Goal: Check status: Check status

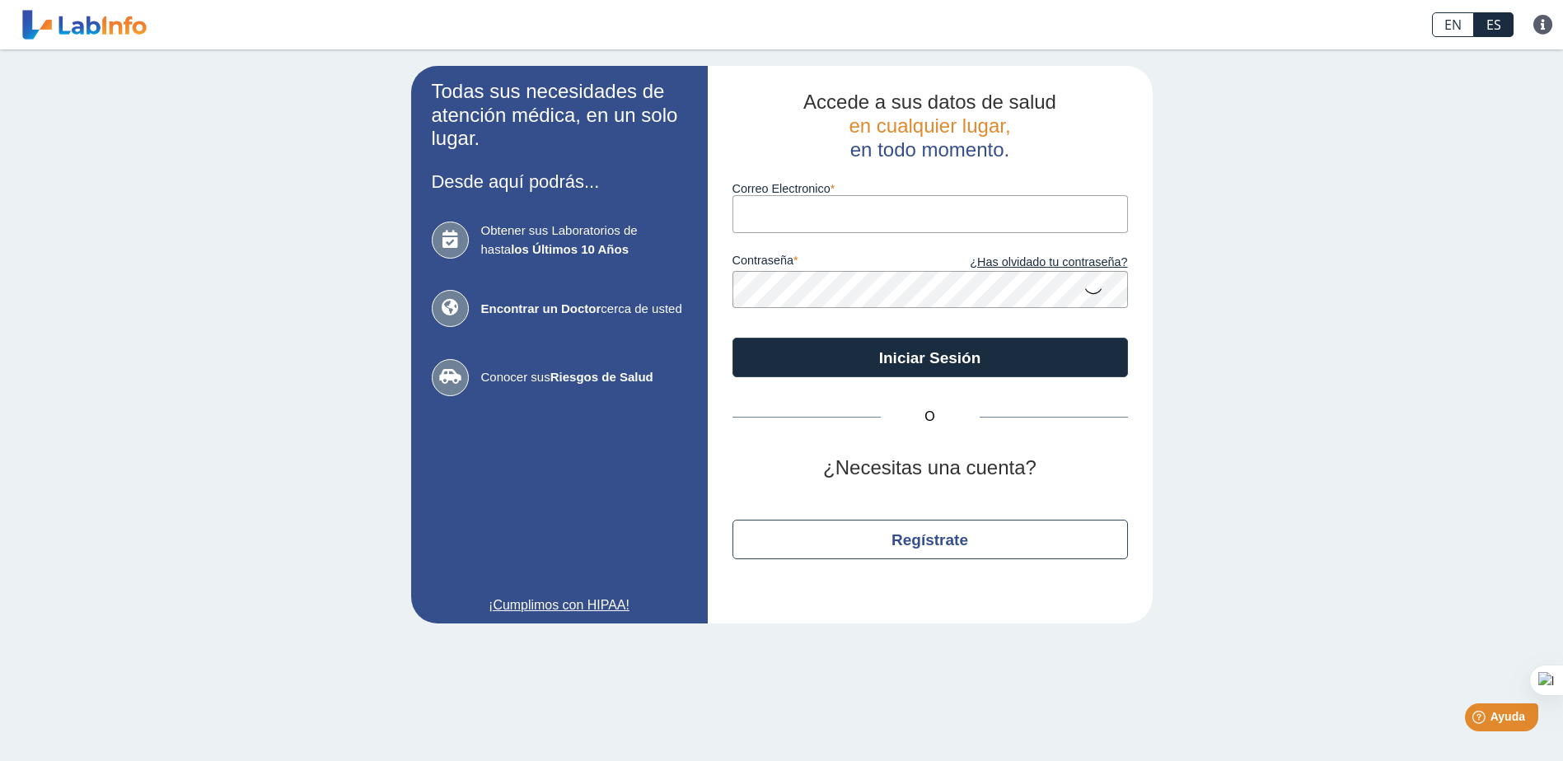
click at [758, 211] on input "Correo Electronico" at bounding box center [931, 213] width 396 height 37
type input "[PERSON_NAME][EMAIL_ADDRESS][DOMAIN_NAME]"
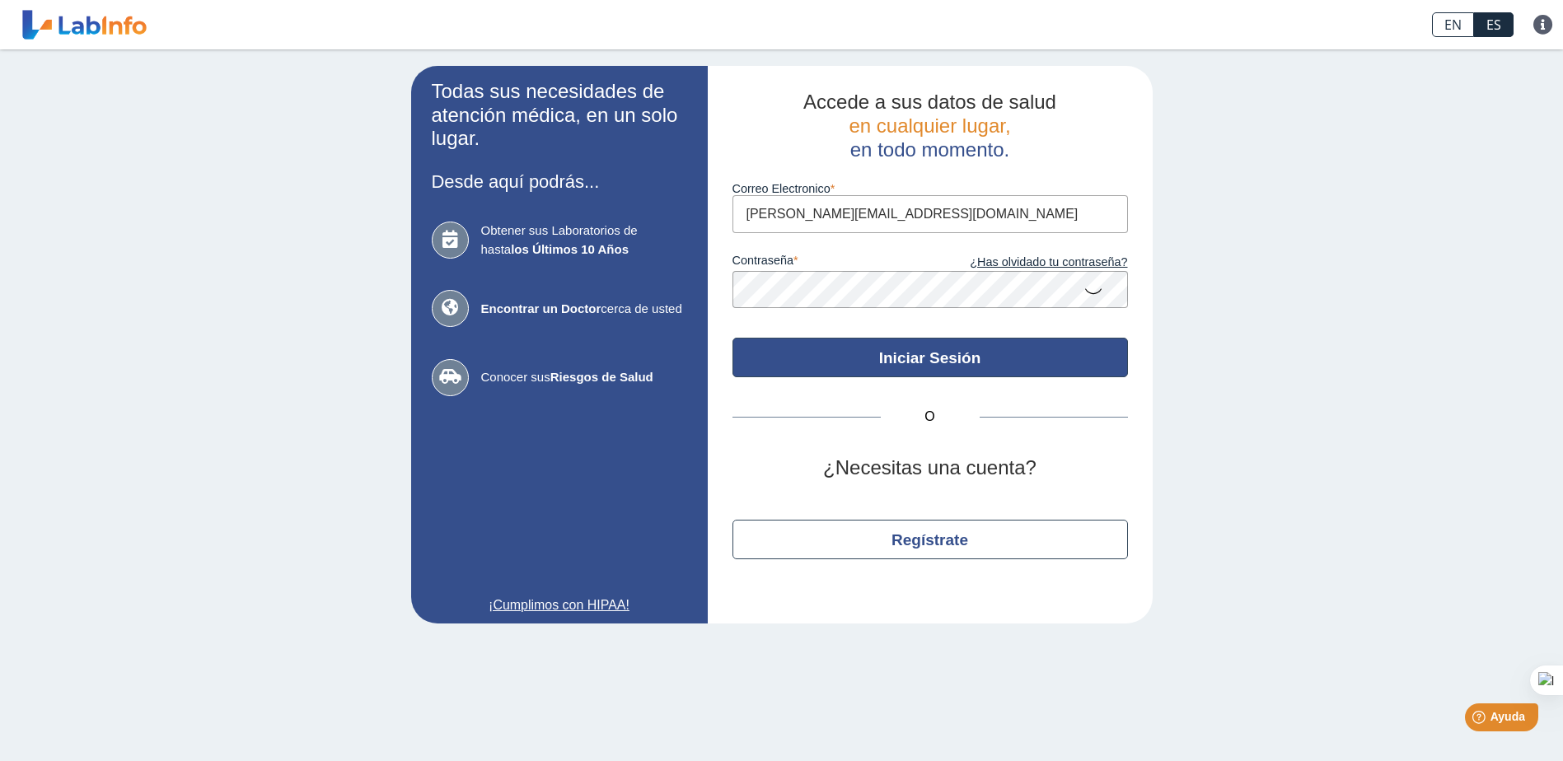
click at [959, 364] on button "Iniciar Sesión" at bounding box center [931, 358] width 396 height 40
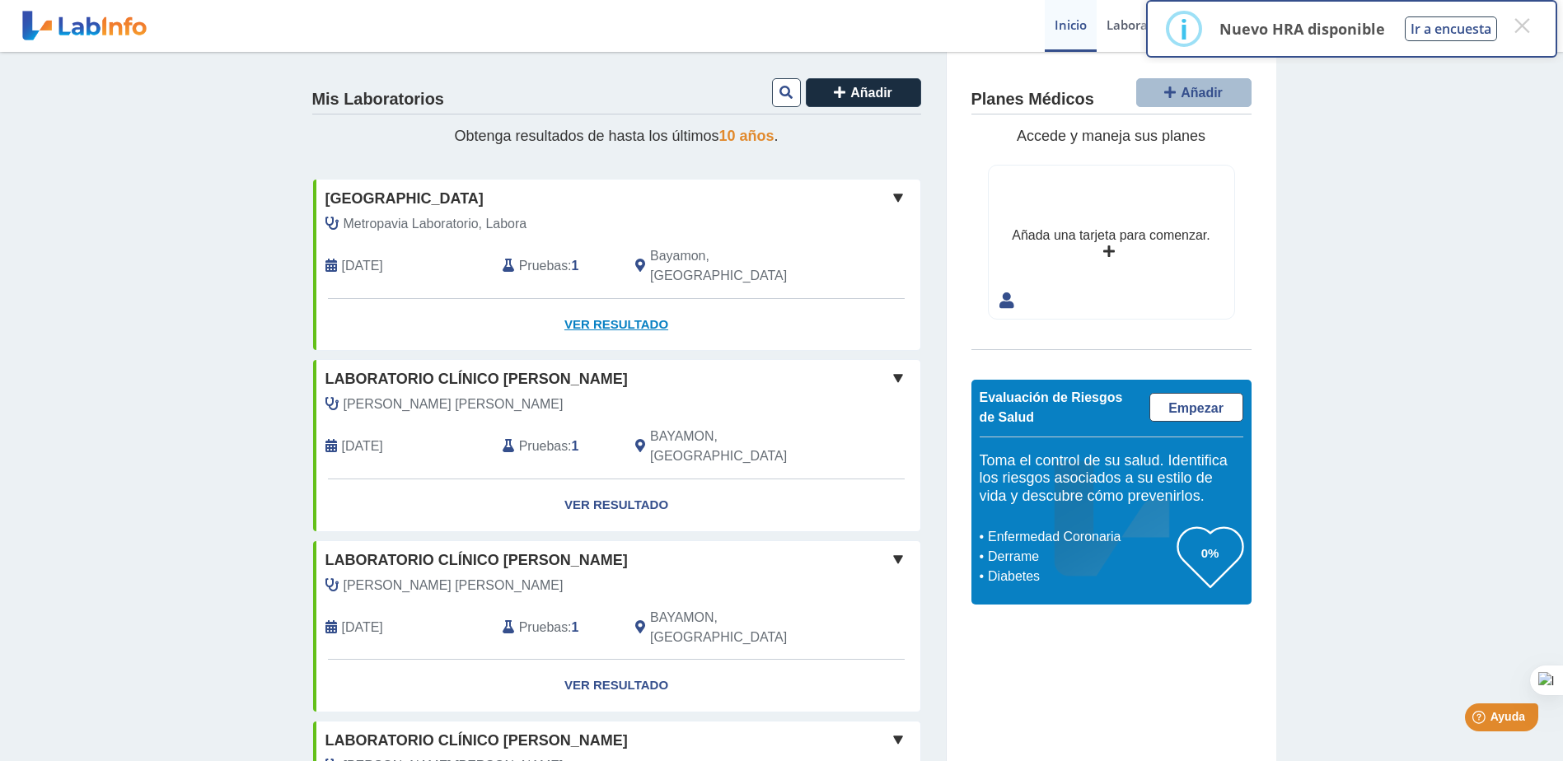
click at [618, 303] on link "Ver Resultado" at bounding box center [616, 325] width 607 height 52
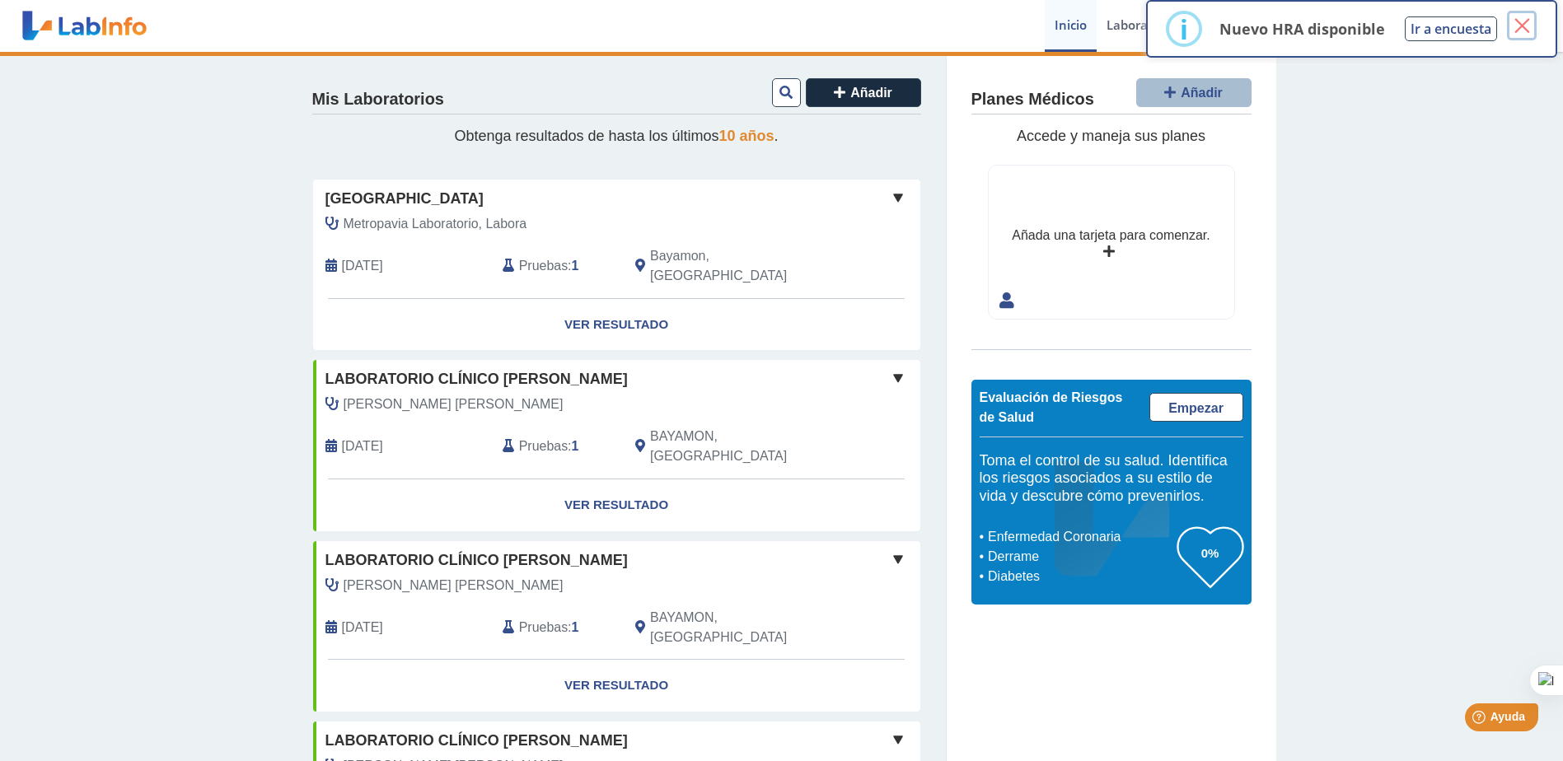
click at [1517, 26] on button "×" at bounding box center [1522, 26] width 30 height 30
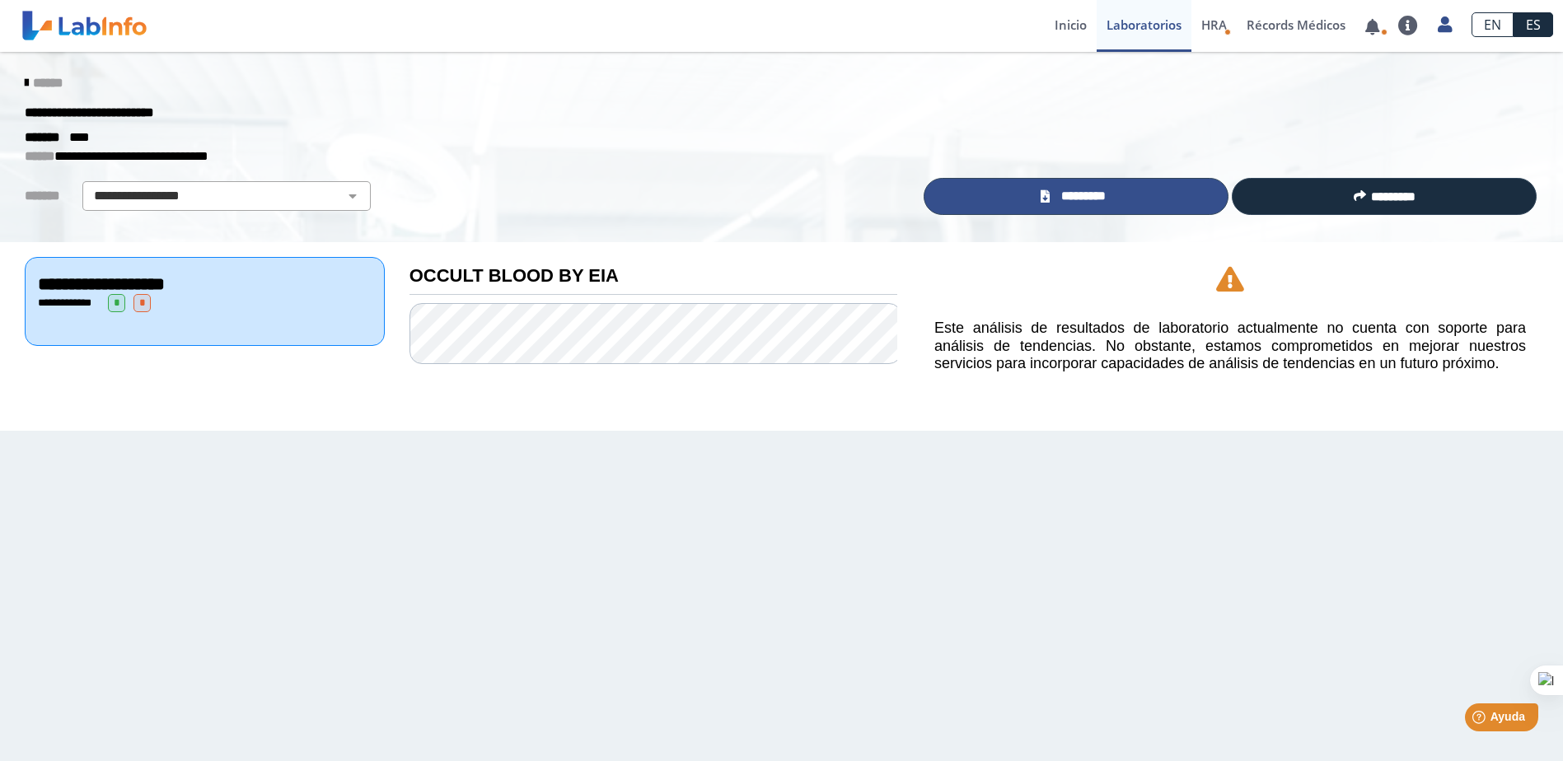
click at [1114, 195] on link "*********" at bounding box center [1076, 196] width 305 height 37
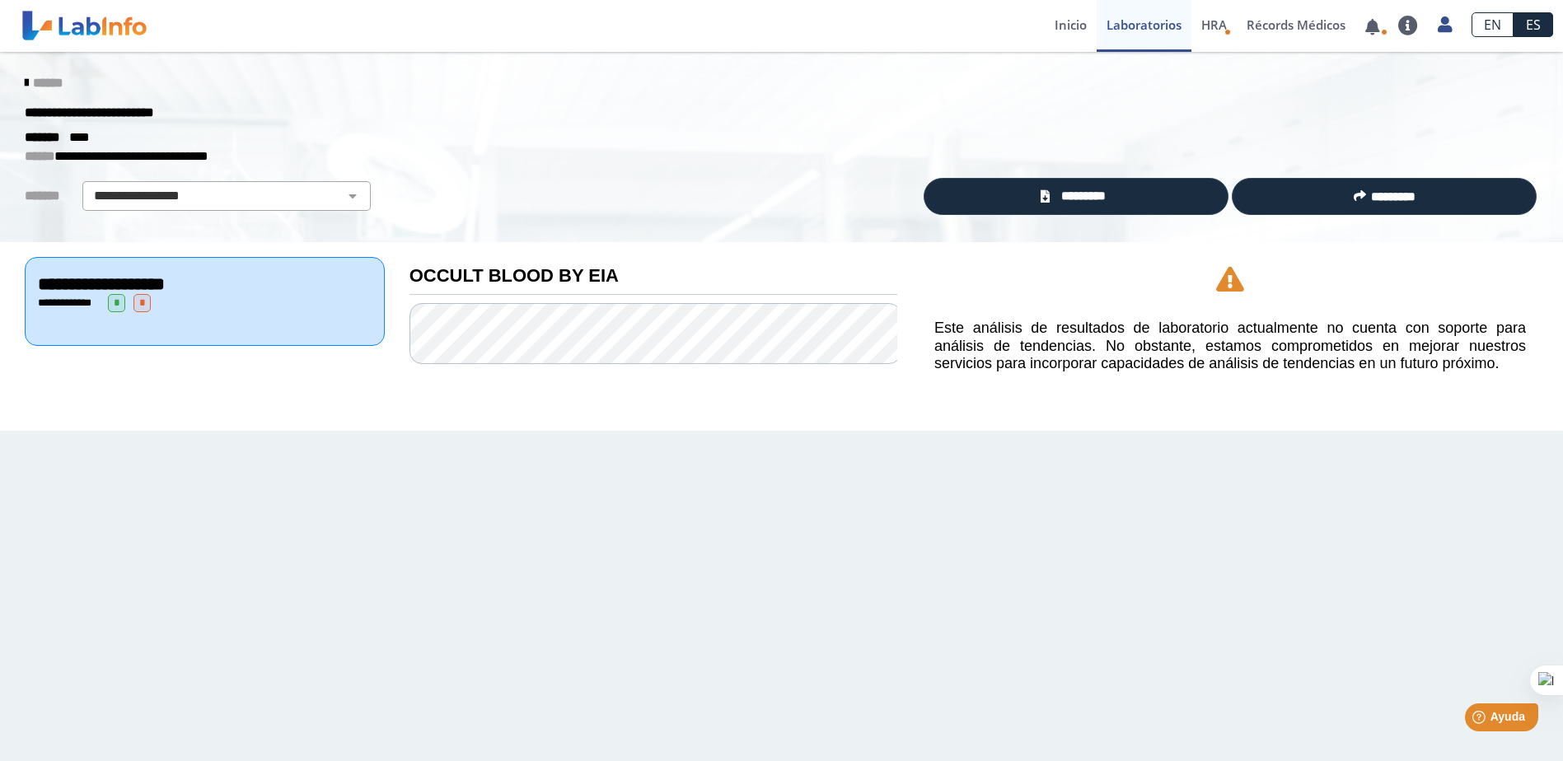
click at [26, 83] on icon at bounding box center [26, 83] width 3 height 13
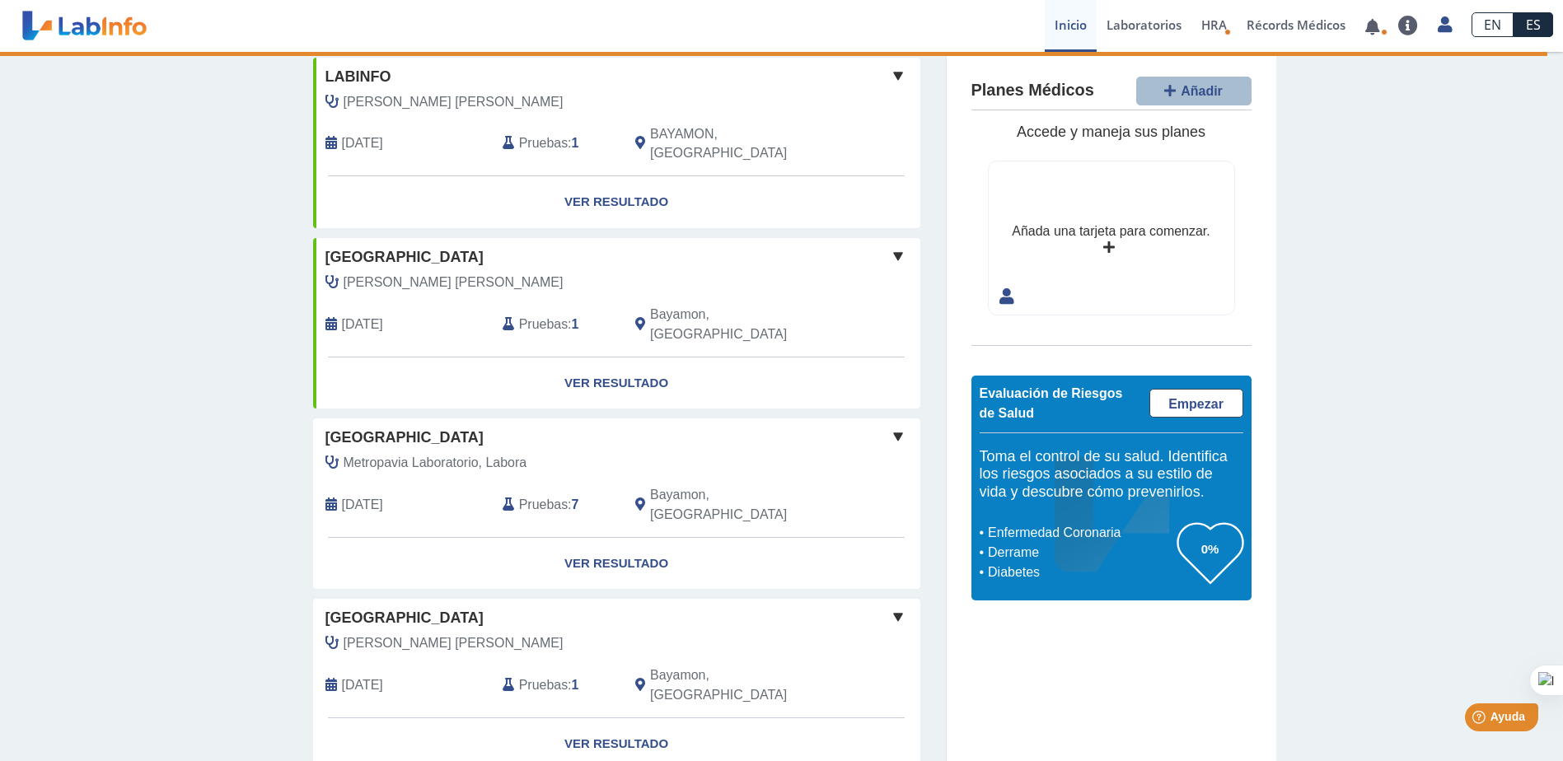
scroll to position [1035, 0]
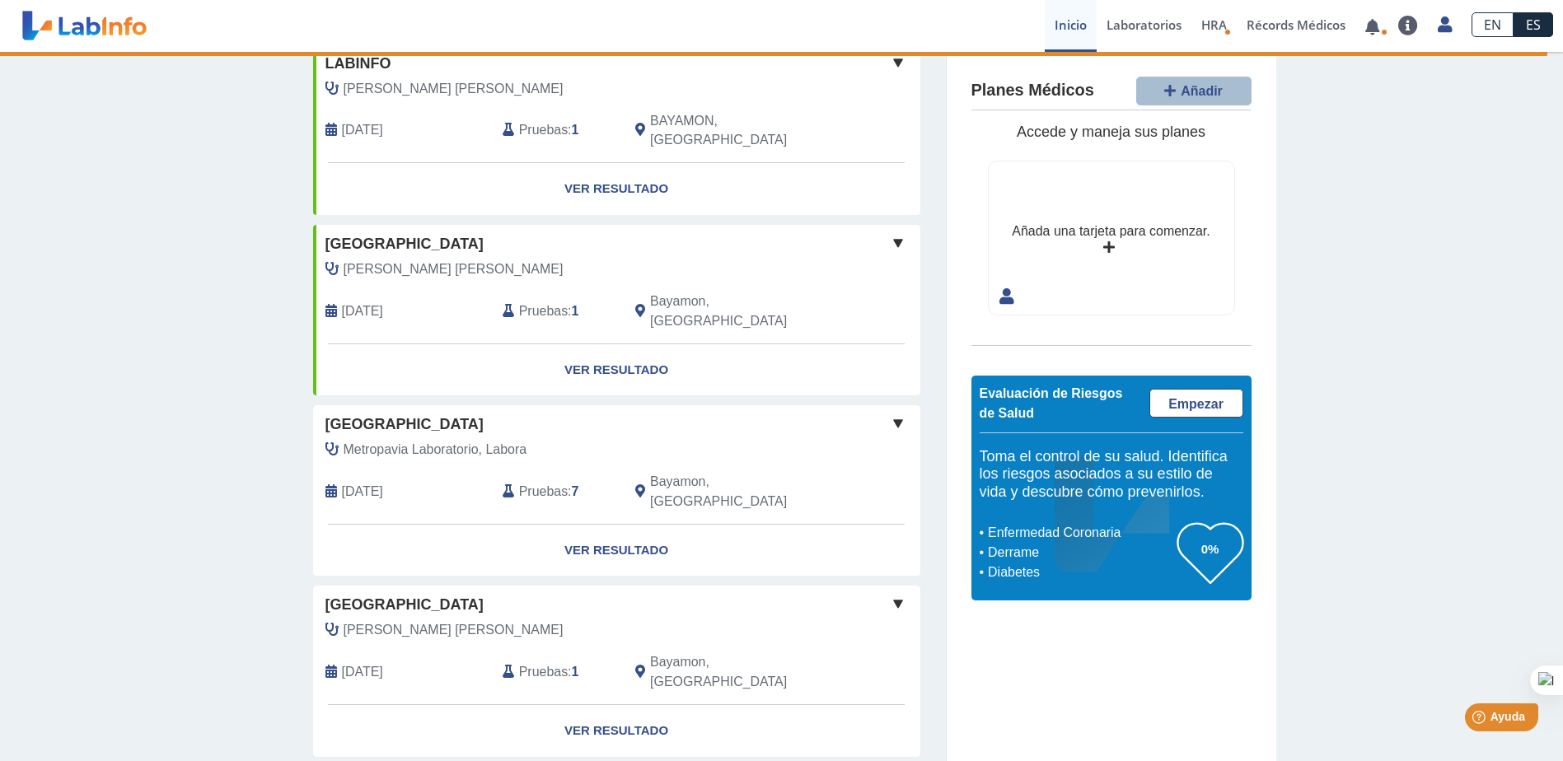
click at [433, 440] on span "Metropavia Laboratorio, Labora" at bounding box center [436, 450] width 184 height 20
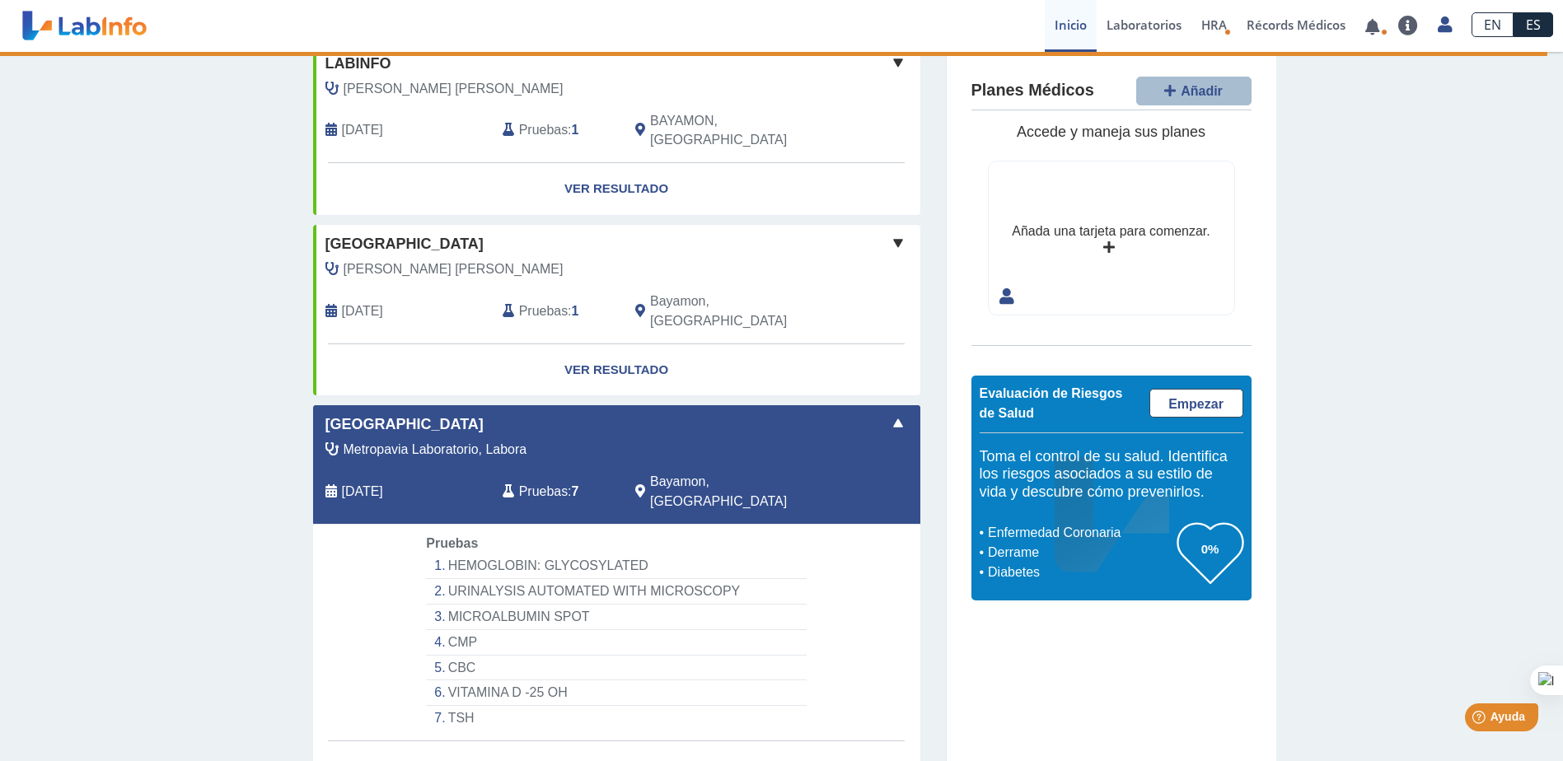
click at [612, 742] on link "Ver Resultado" at bounding box center [616, 768] width 607 height 52
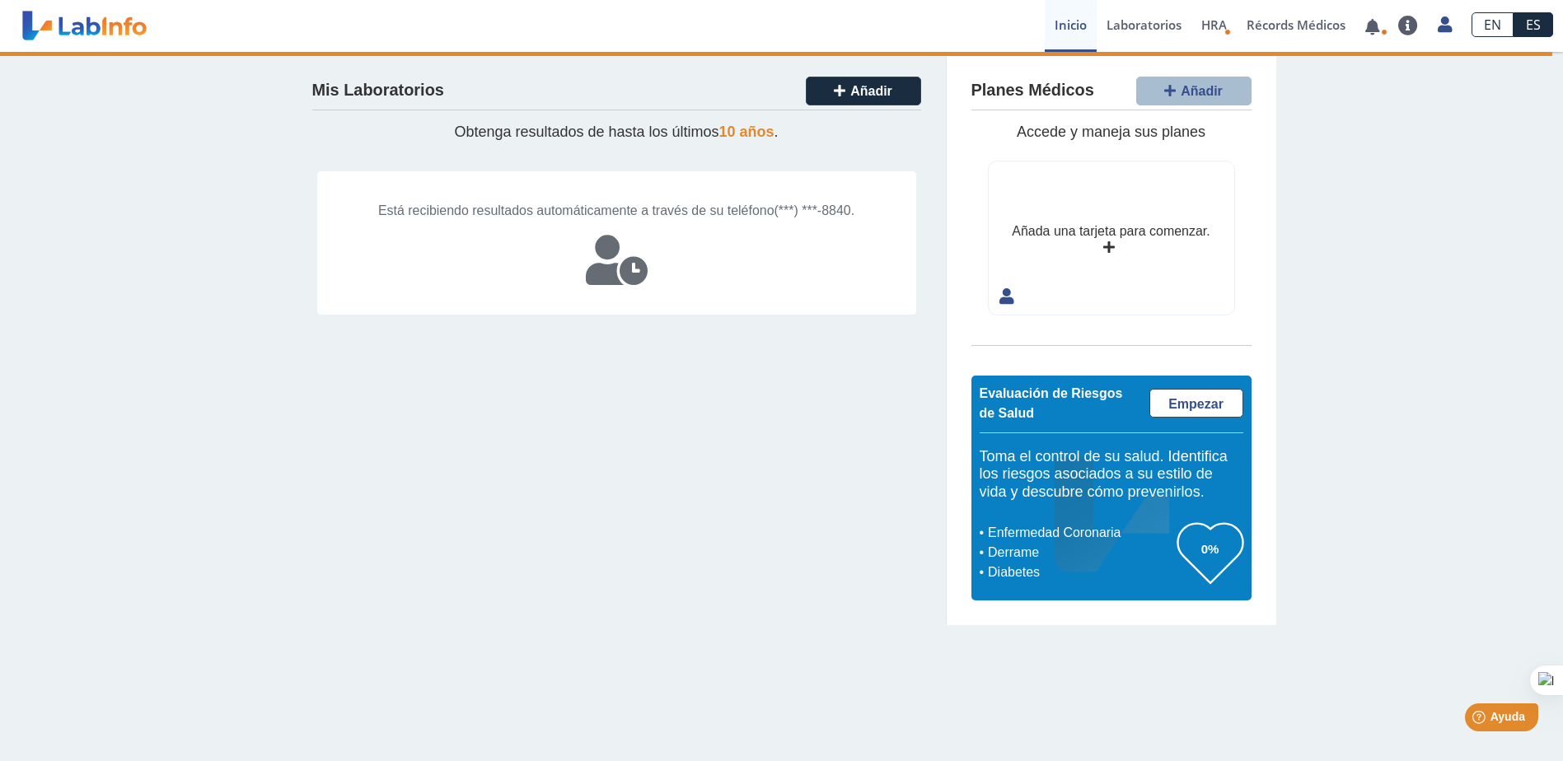
click at [602, 267] on icon at bounding box center [617, 260] width 62 height 49
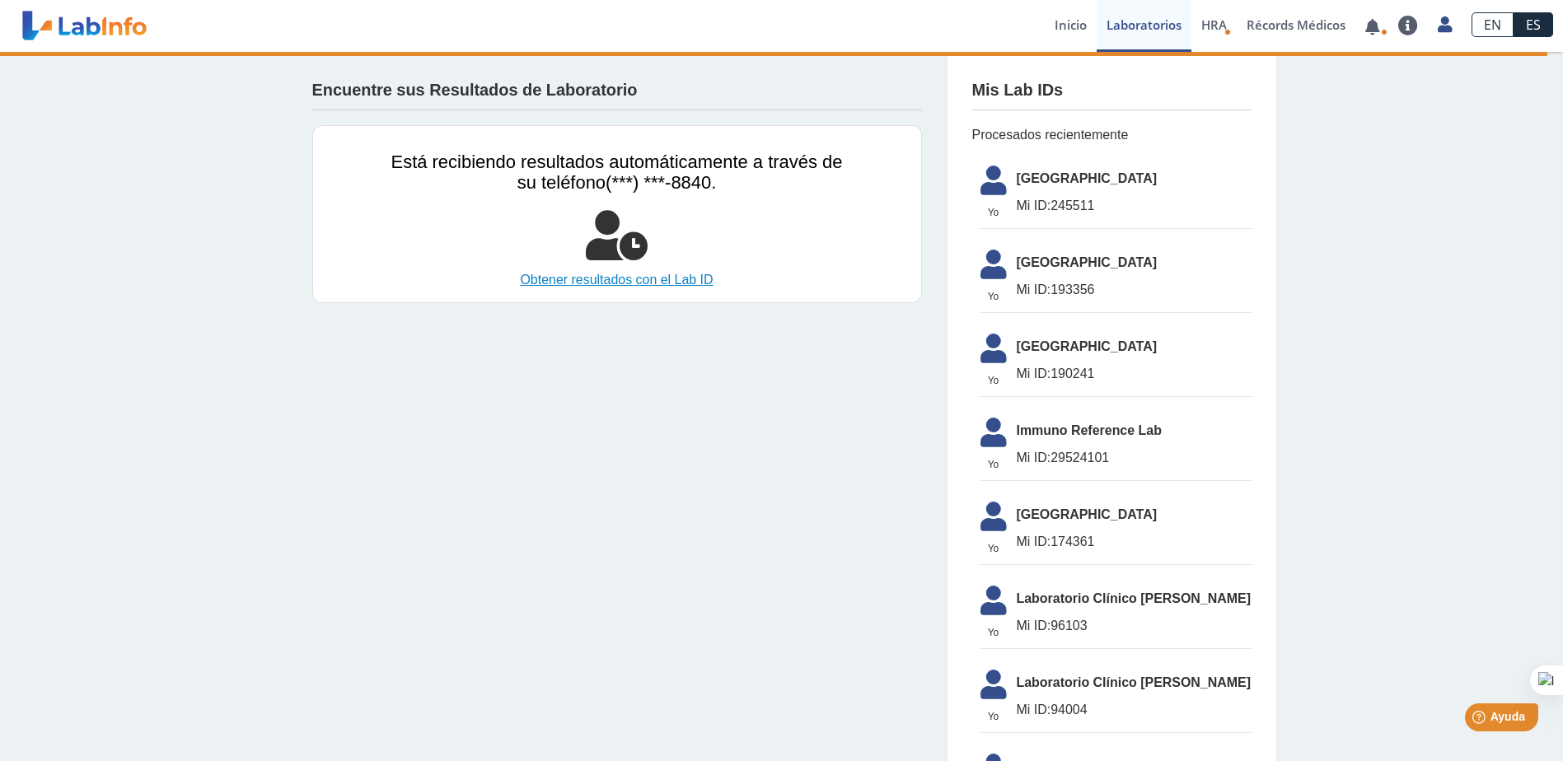
click at [662, 281] on link "Obtener resultados con el Lab ID" at bounding box center [617, 280] width 452 height 20
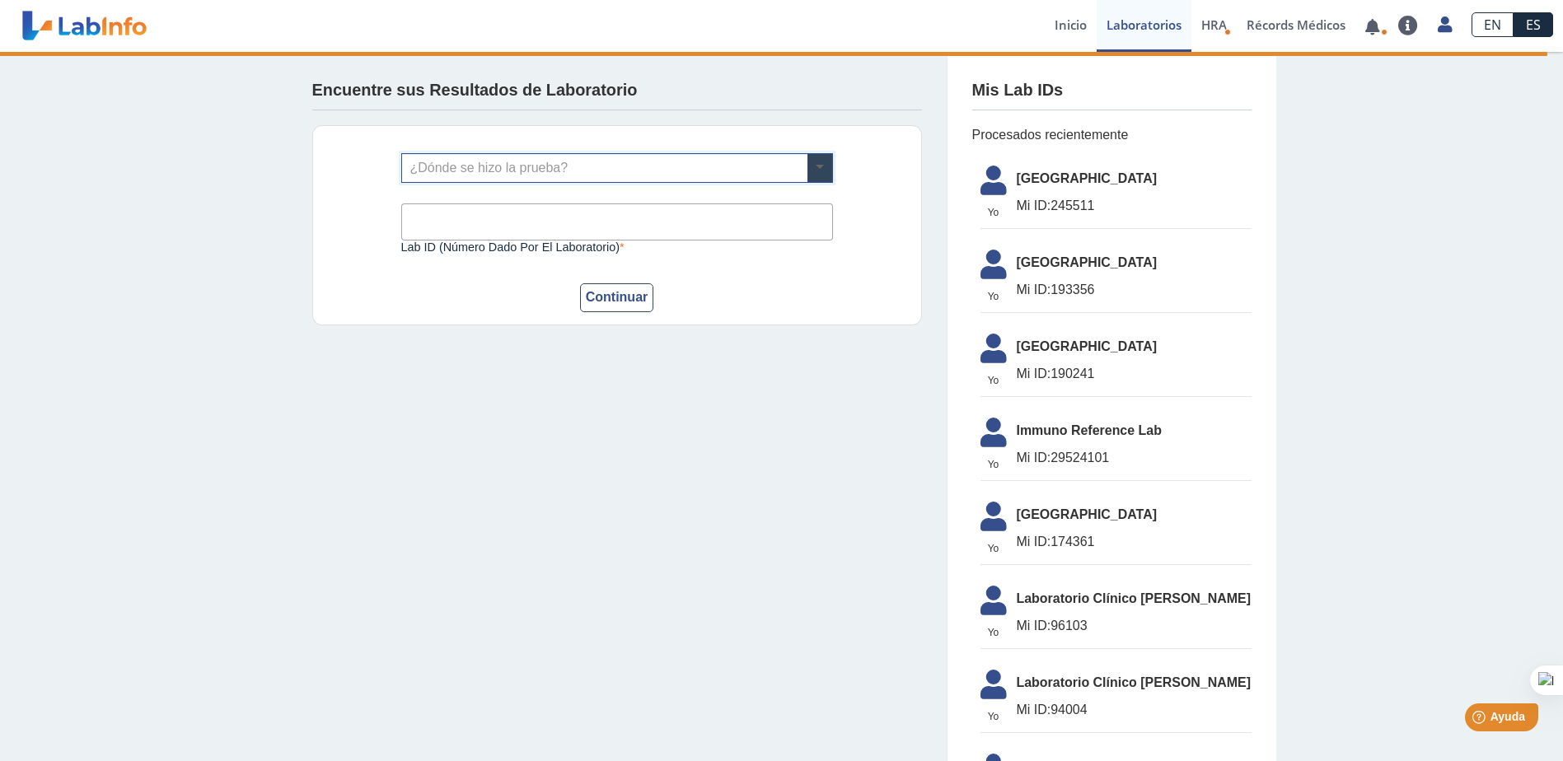
click at [816, 166] on span at bounding box center [820, 168] width 25 height 28
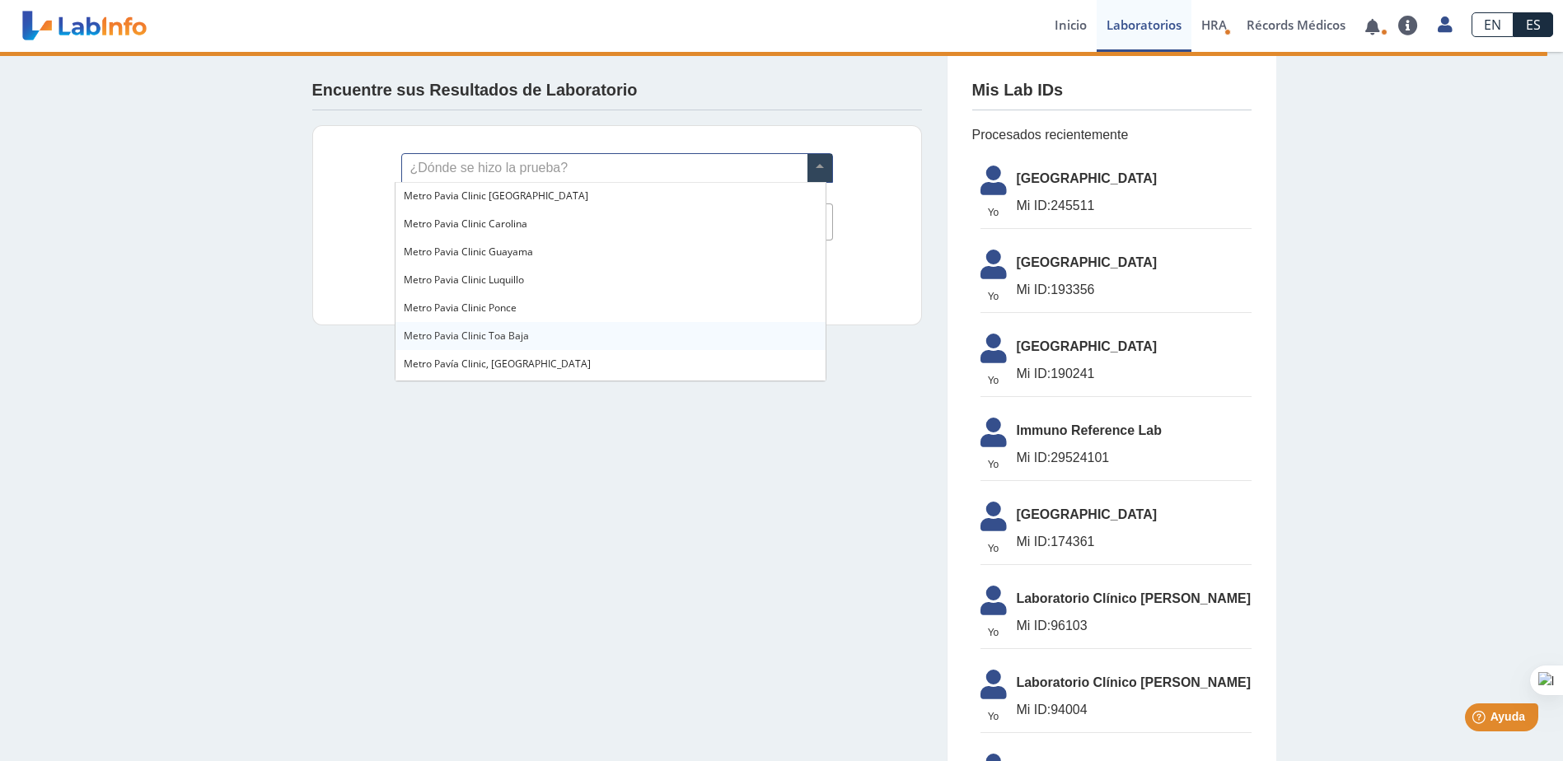
scroll to position [1178, 0]
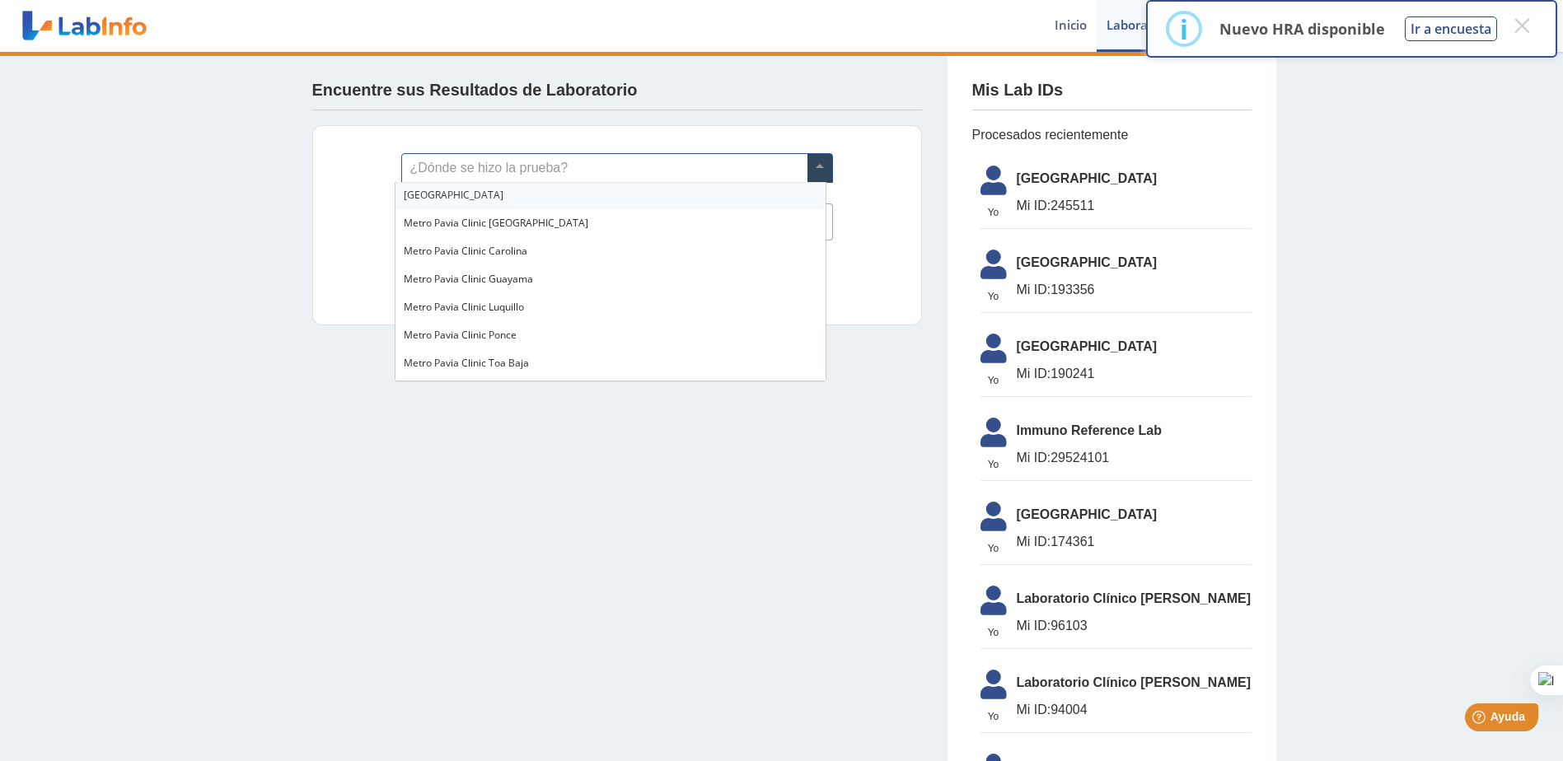
click at [496, 196] on span "[GEOGRAPHIC_DATA]" at bounding box center [454, 195] width 100 height 14
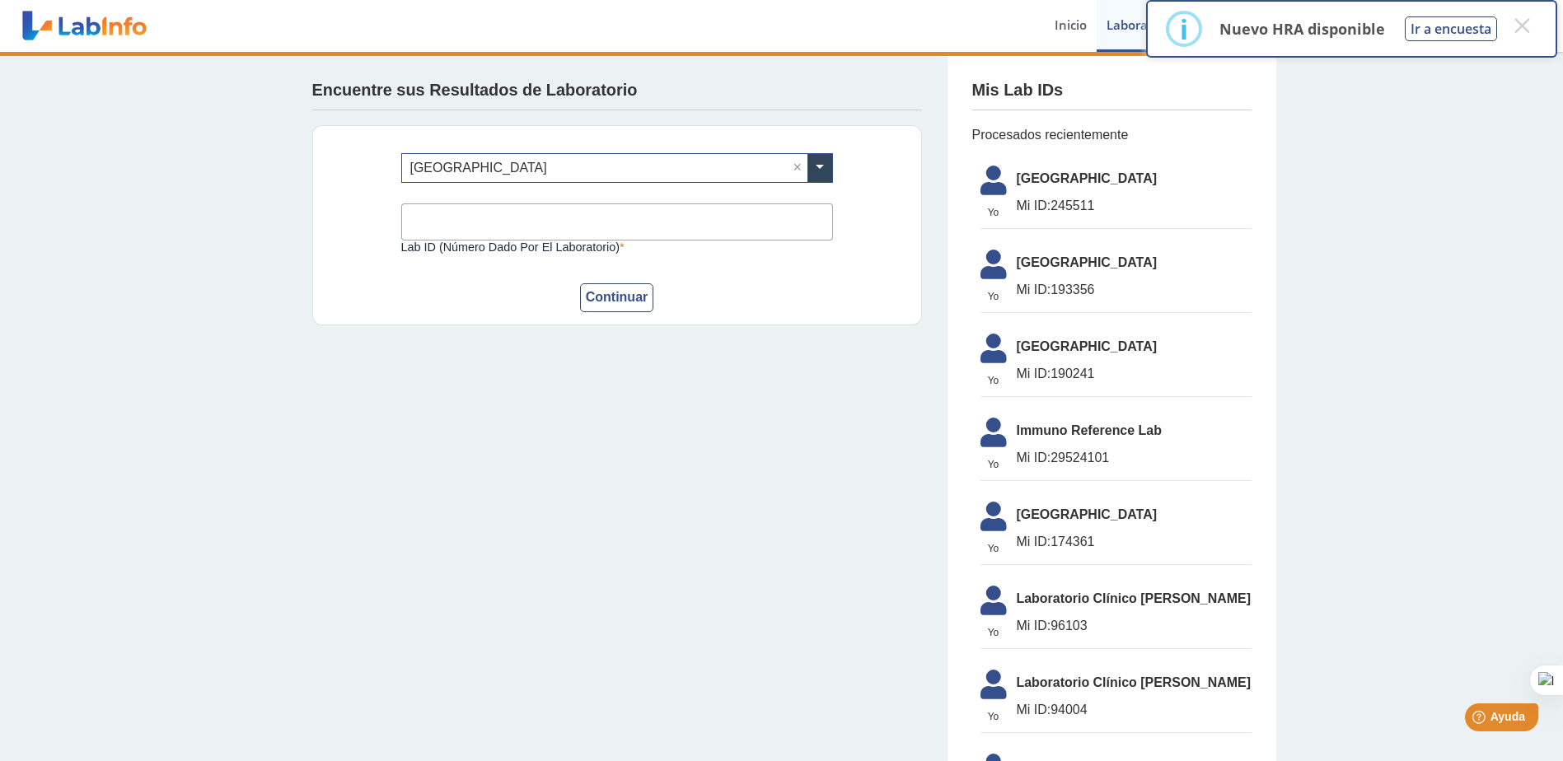
click at [550, 230] on input "Lab ID (número dado por el laboratorio)" at bounding box center [617, 222] width 432 height 37
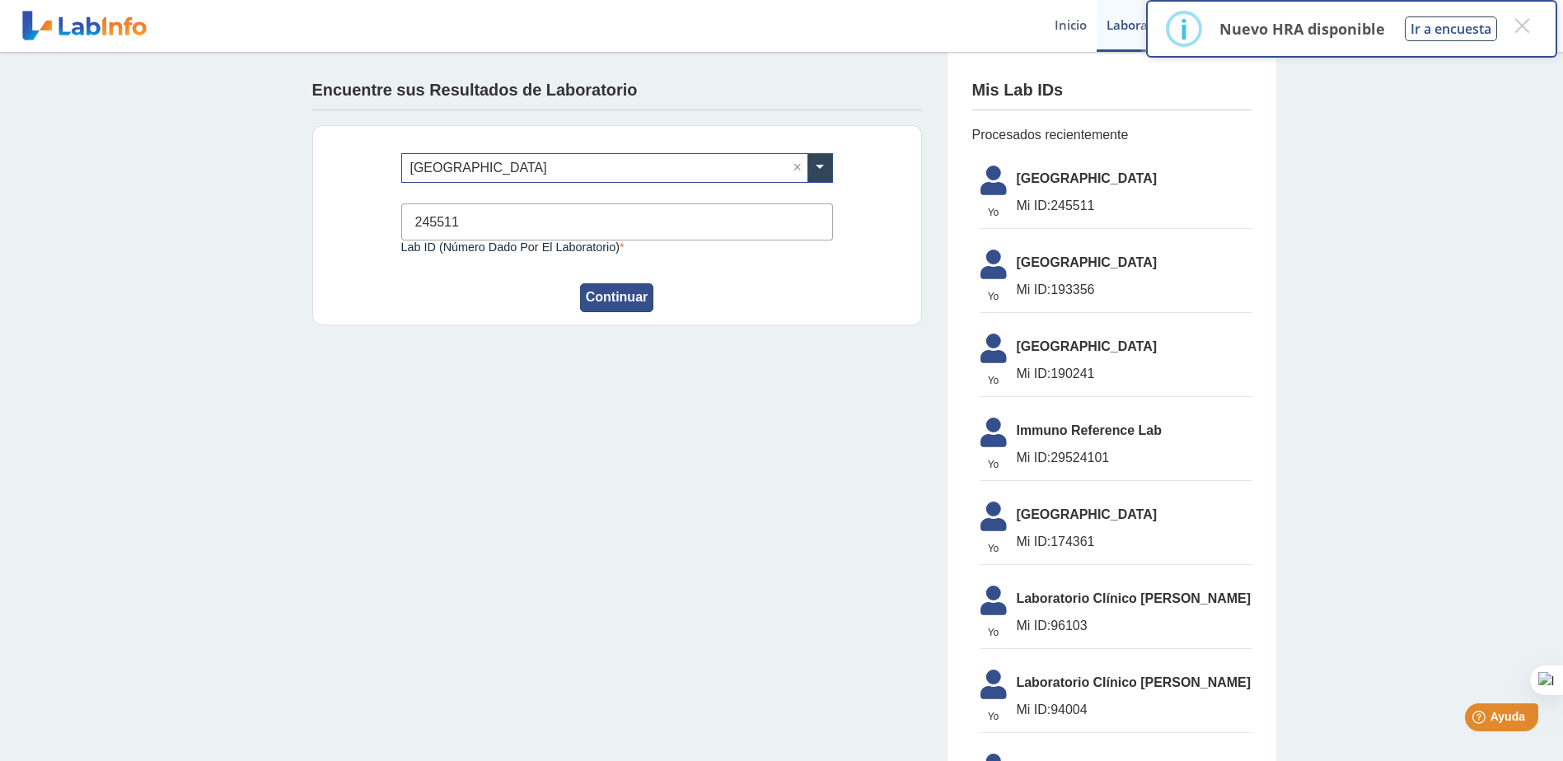
type input "245511"
click at [597, 298] on button "Continuar" at bounding box center [617, 297] width 74 height 29
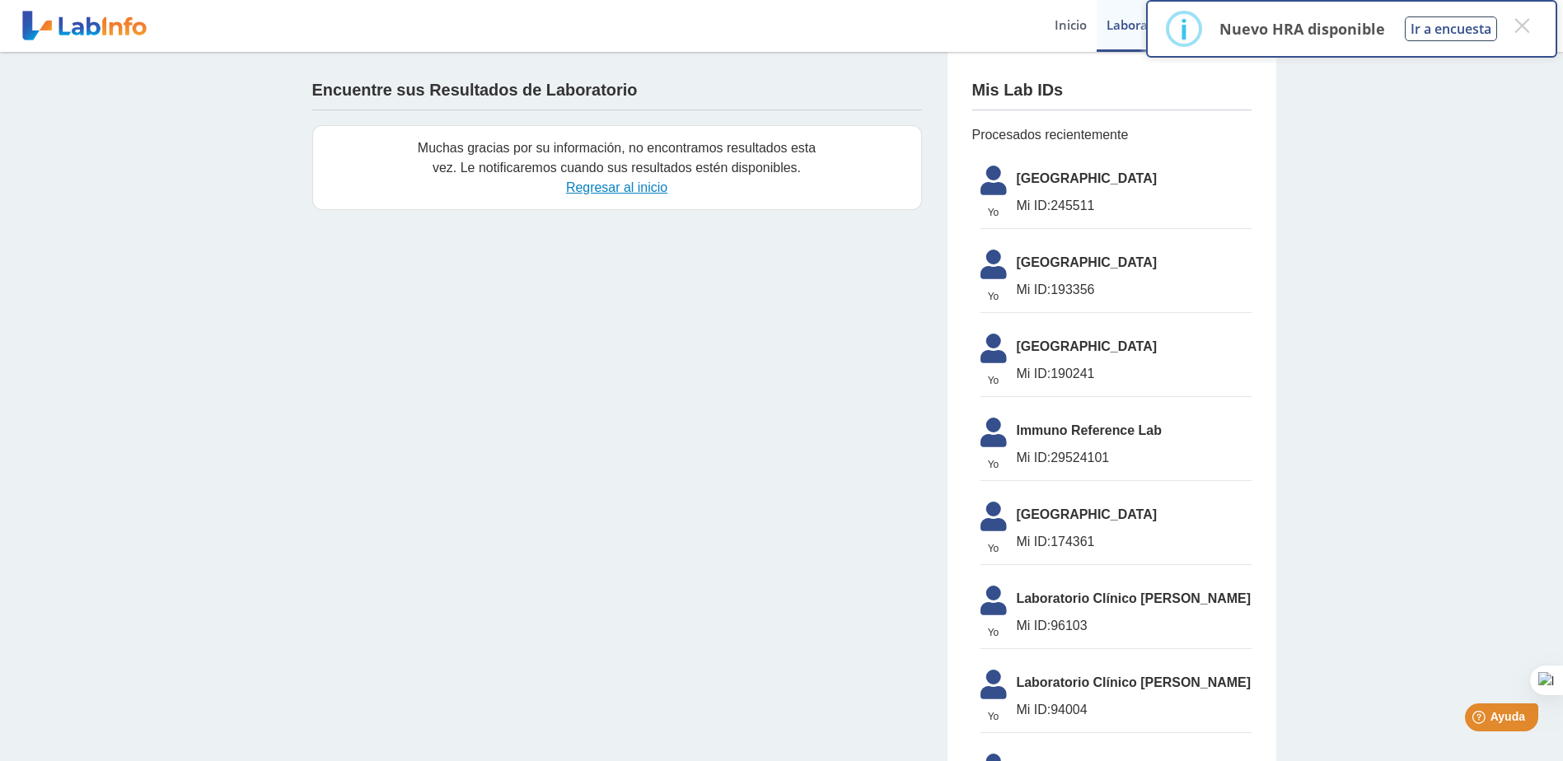
click at [613, 190] on link "Regresar al inicio" at bounding box center [616, 187] width 101 height 14
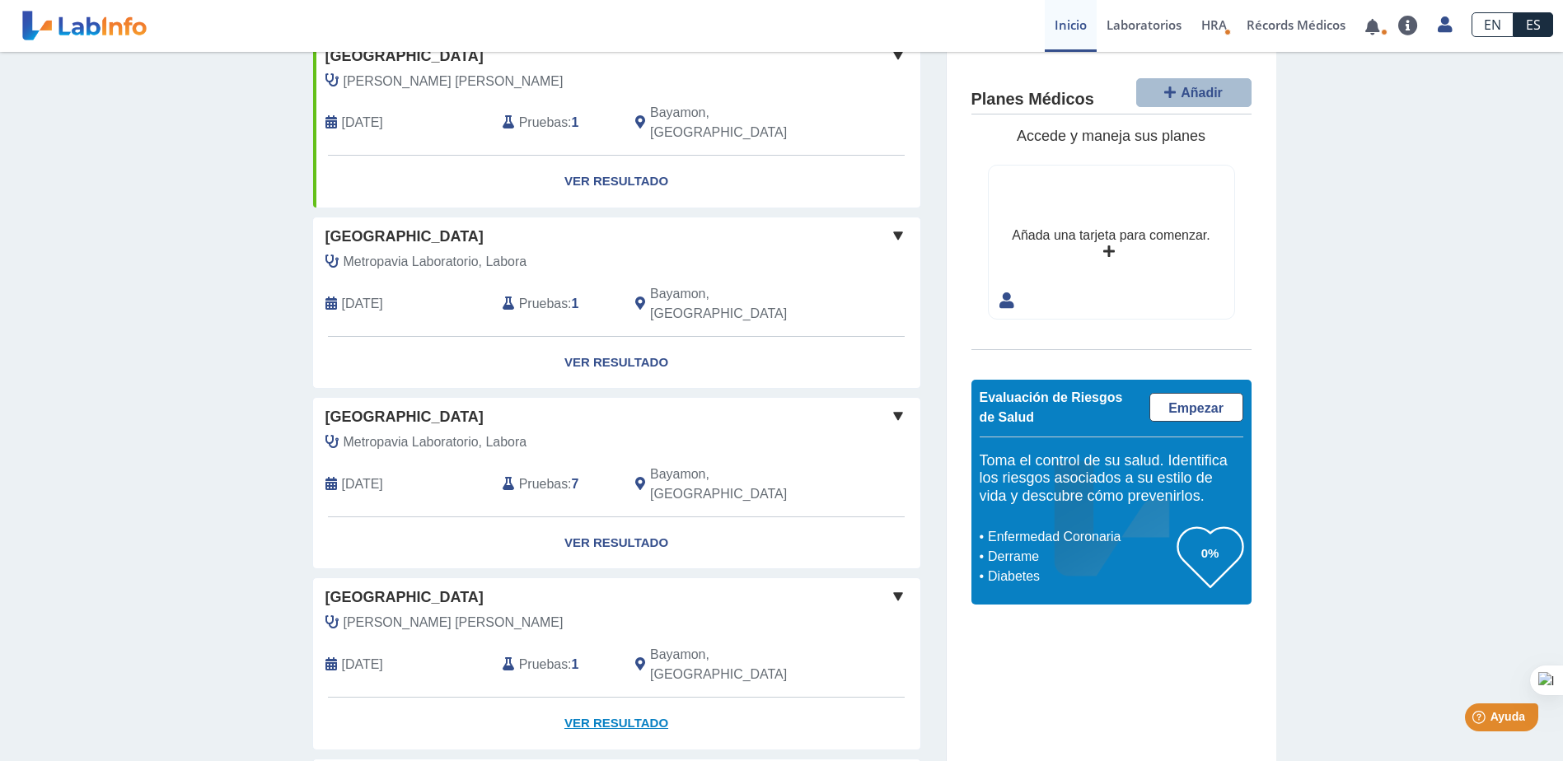
scroll to position [1071, 0]
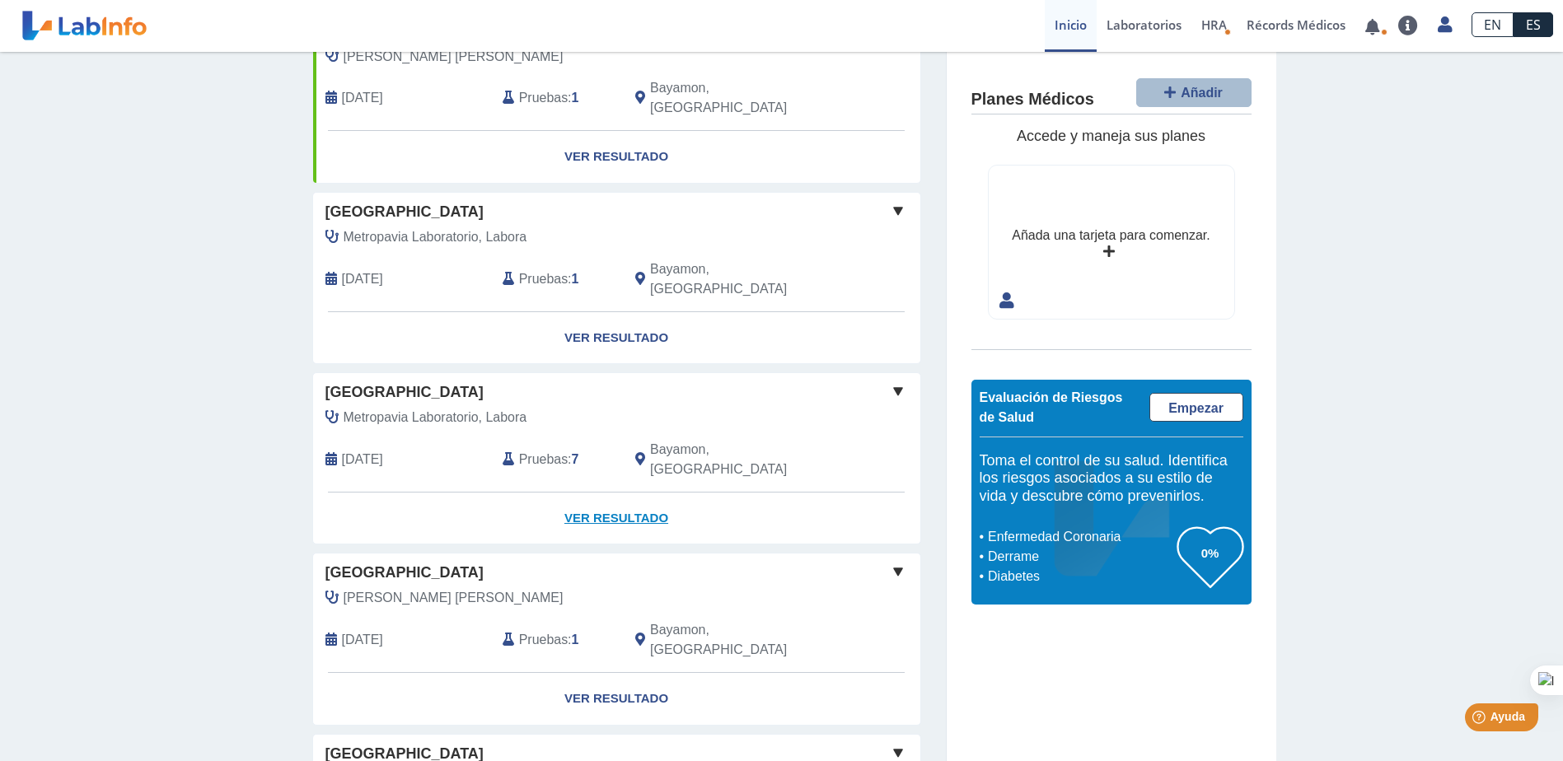
click at [616, 493] on link "Ver Resultado" at bounding box center [616, 519] width 607 height 52
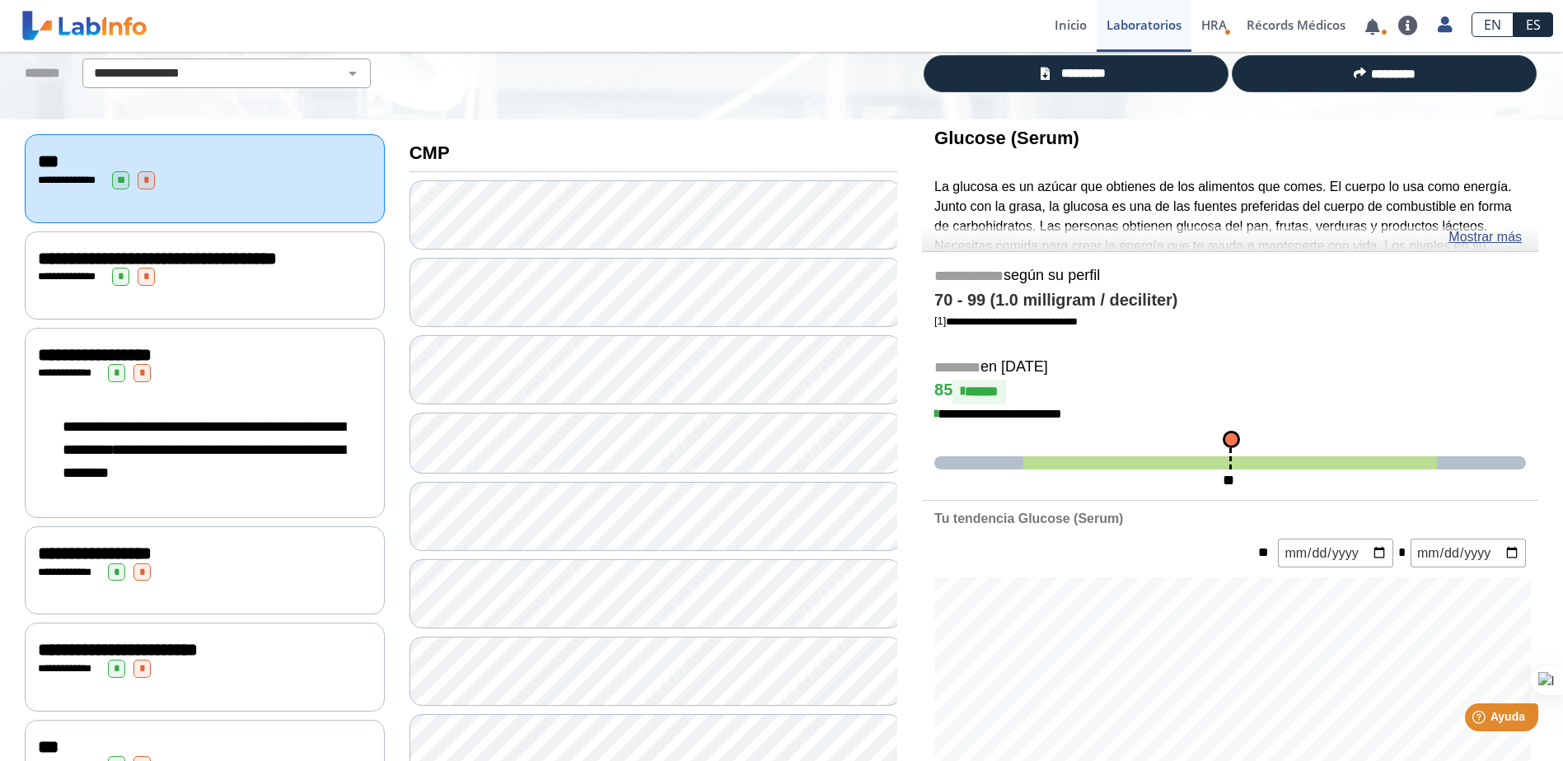
scroll to position [115, 0]
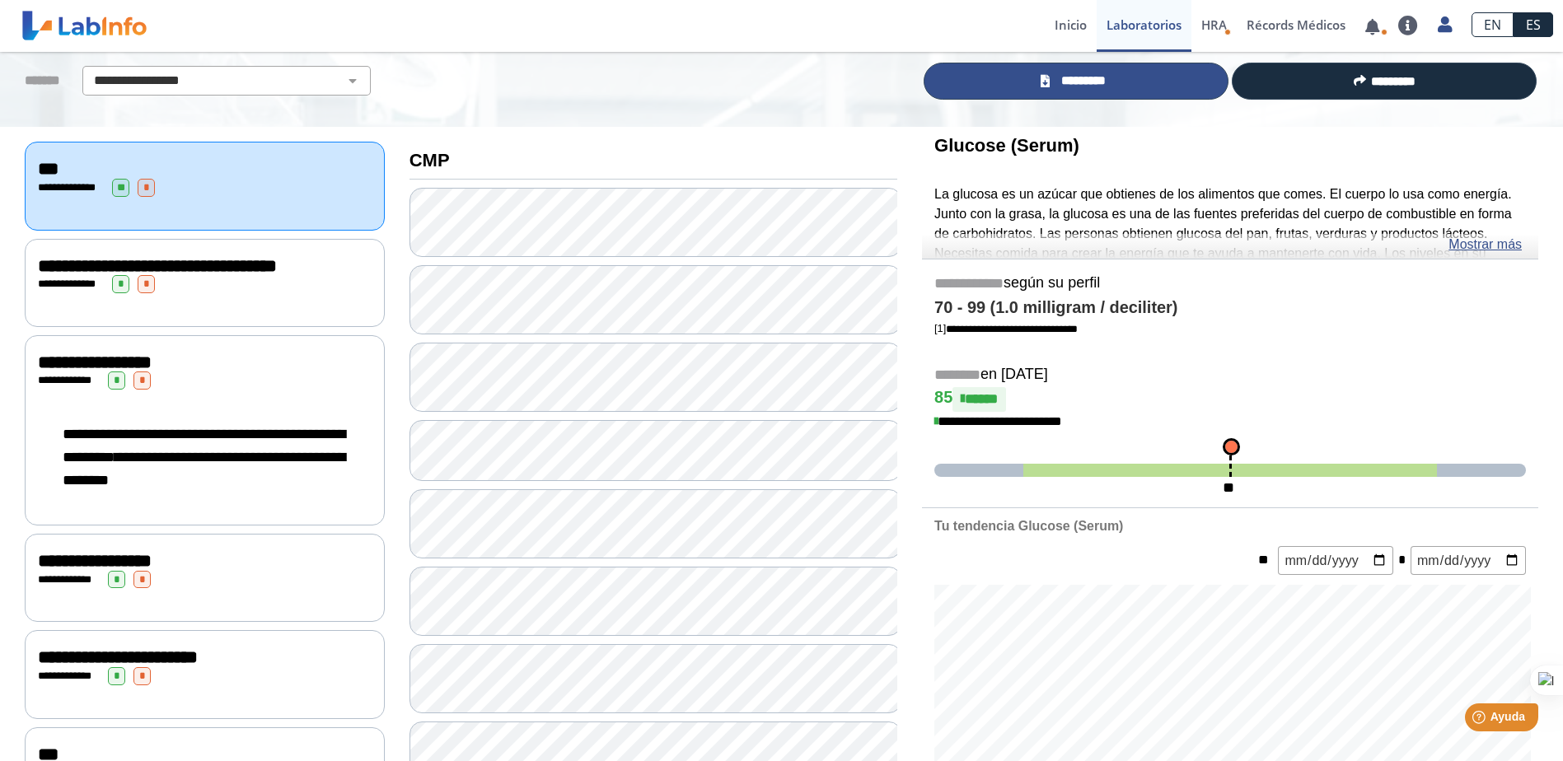
click at [1075, 77] on span "*********" at bounding box center [1083, 81] width 57 height 19
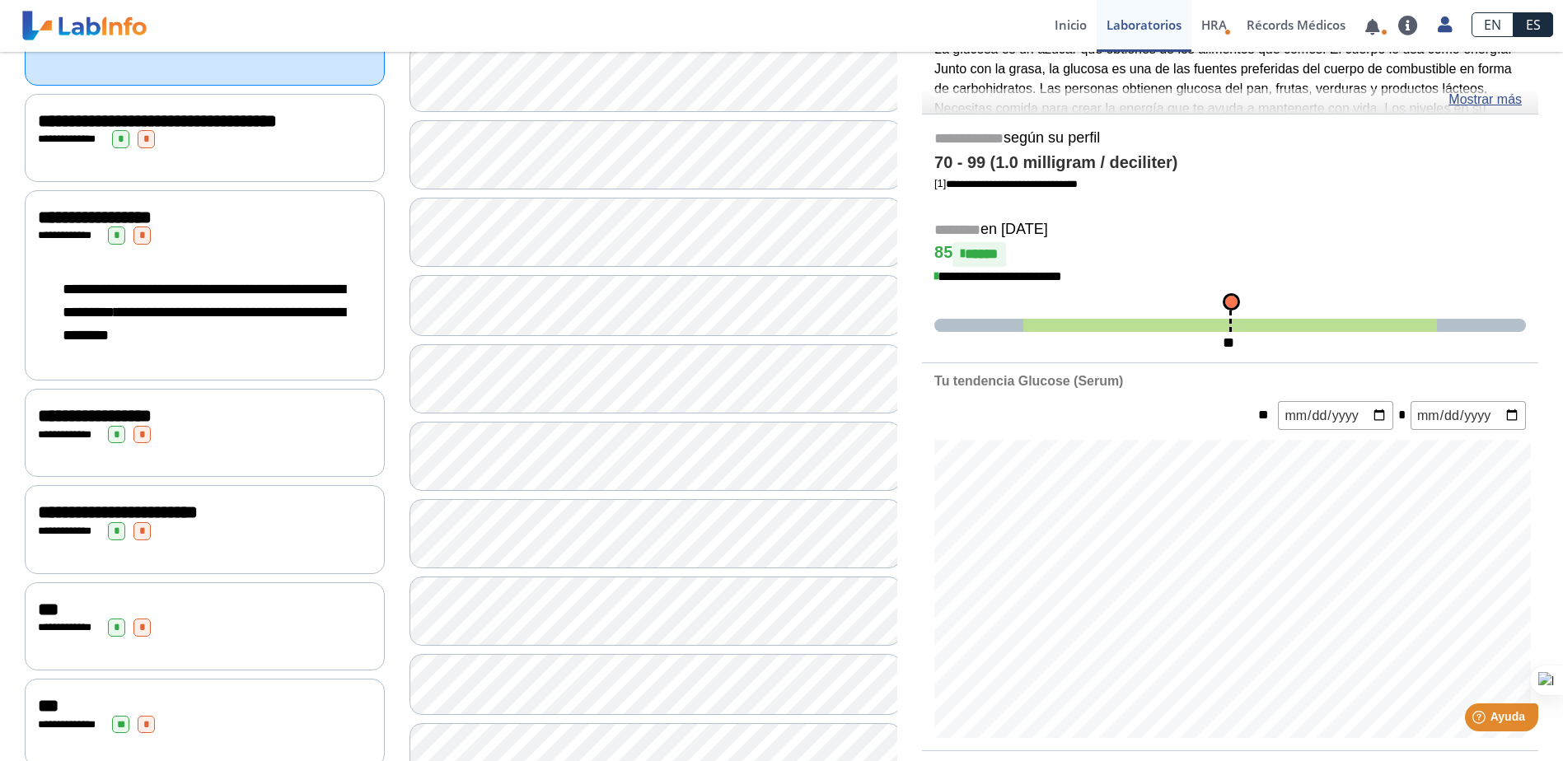
scroll to position [198, 0]
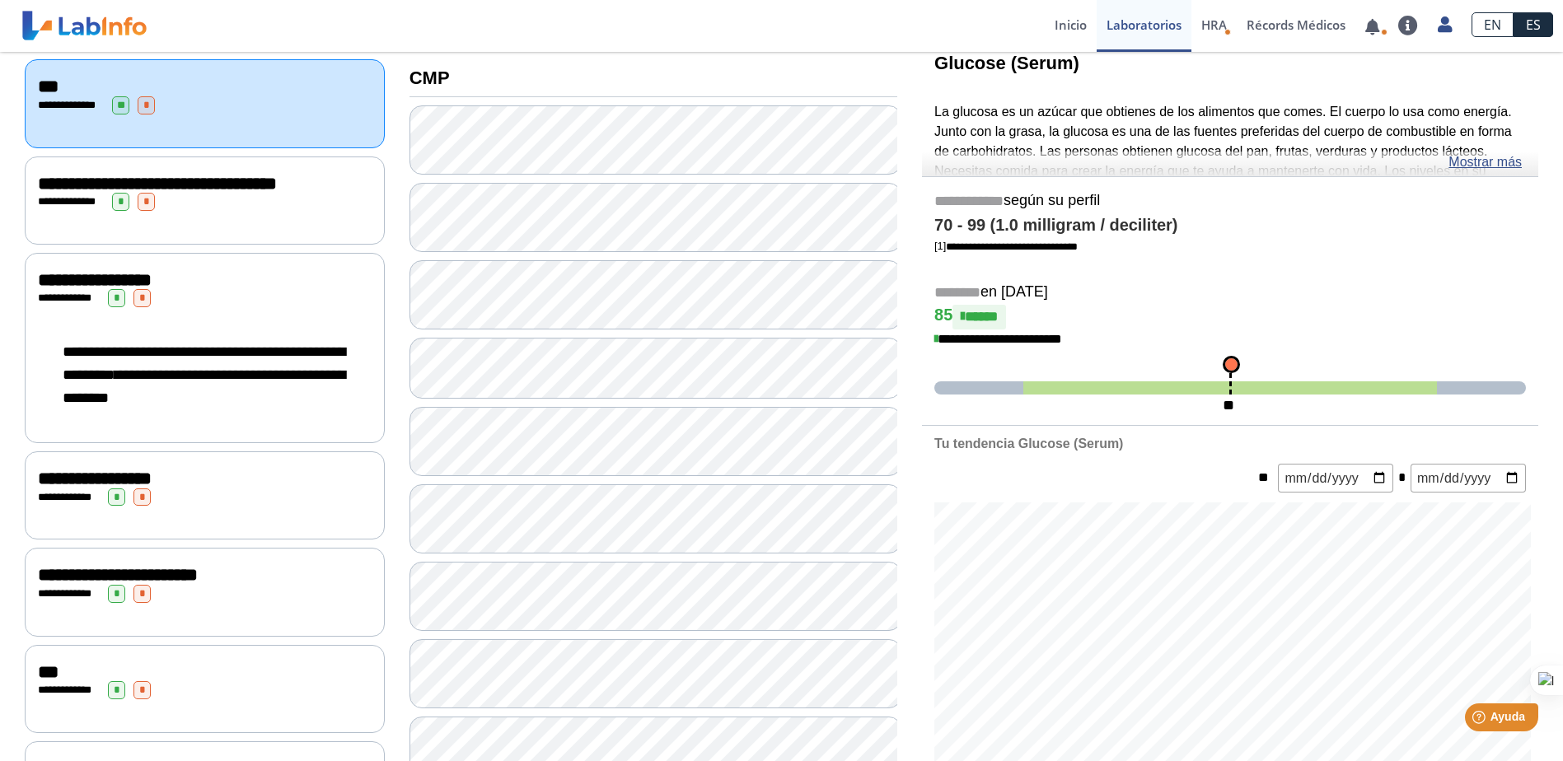
click at [200, 191] on div "**********" at bounding box center [205, 184] width 334 height 20
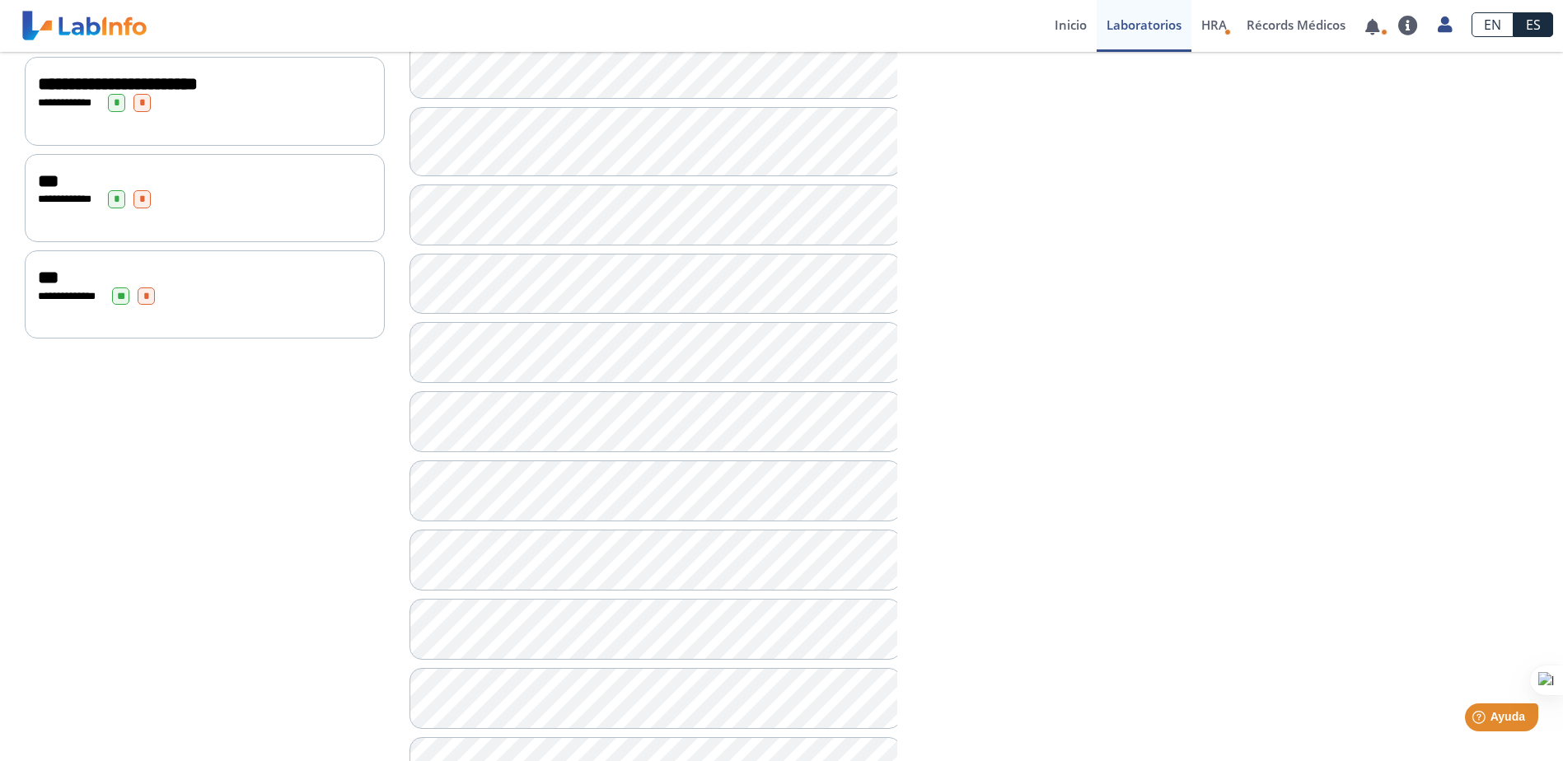
scroll to position [906, 0]
